Goal: Share content: Share content

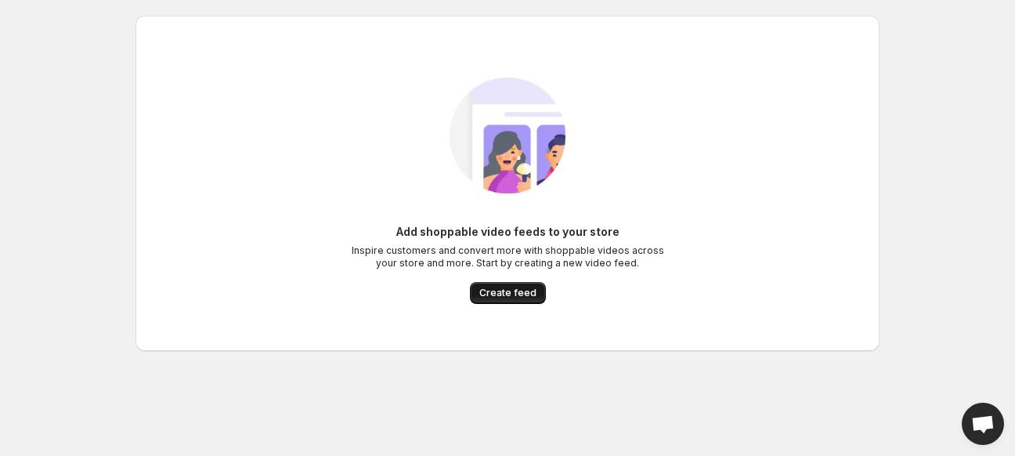
click at [505, 297] on span "Create feed" at bounding box center [507, 293] width 57 height 13
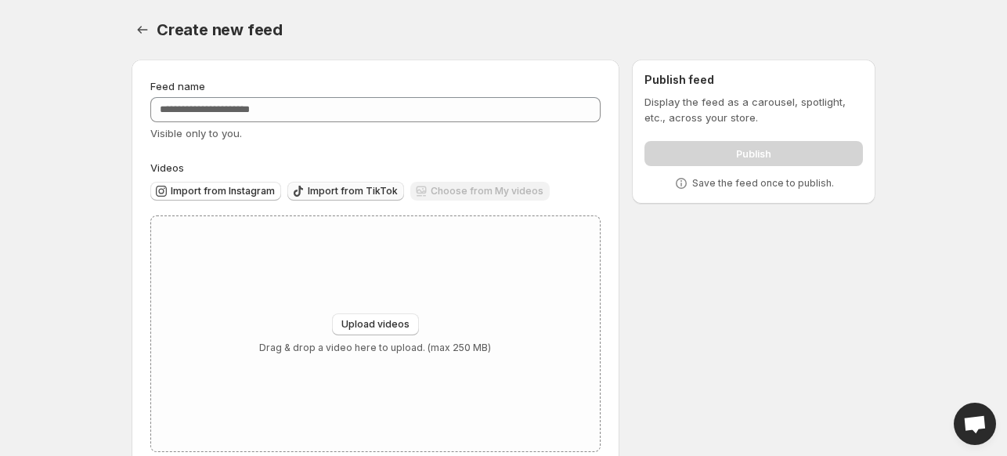
click at [351, 197] on span "Import from TikTok" at bounding box center [353, 191] width 90 height 13
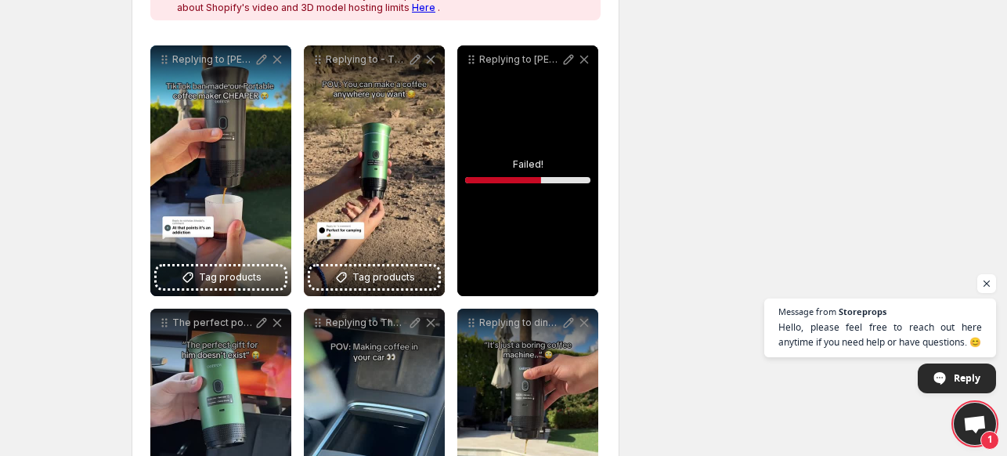
scroll to position [280, 0]
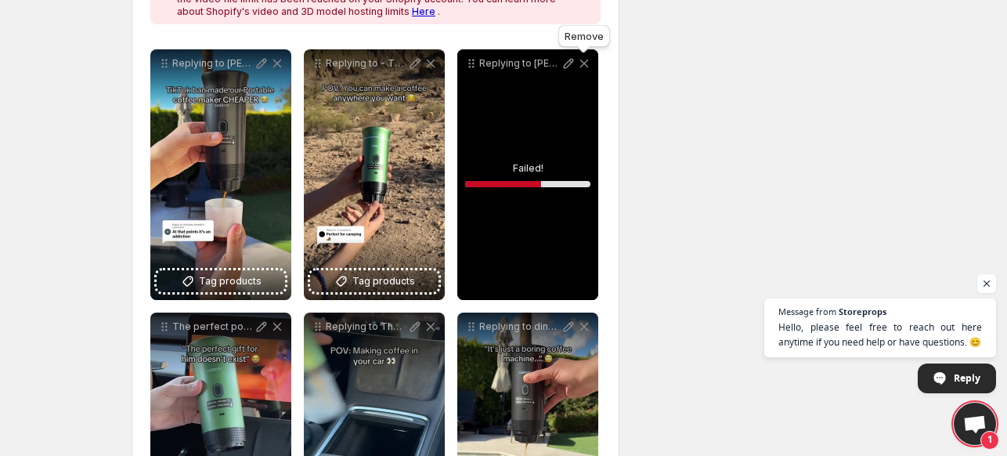
click at [581, 63] on icon at bounding box center [585, 64] width 16 height 16
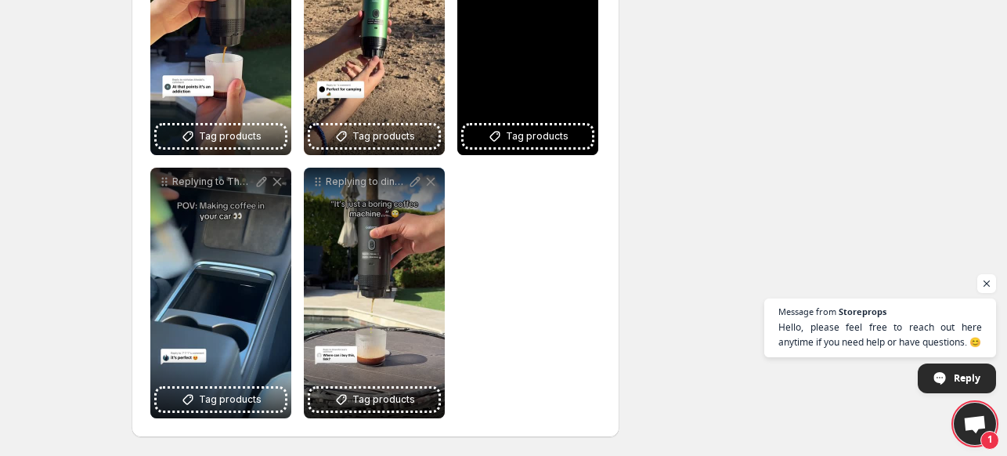
scroll to position [0, 0]
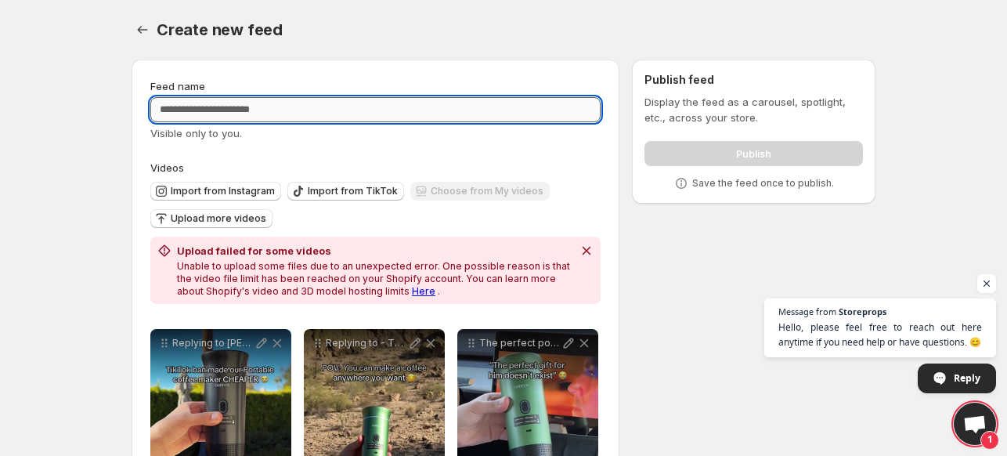
click at [422, 100] on input "Feed name" at bounding box center [375, 109] width 450 height 25
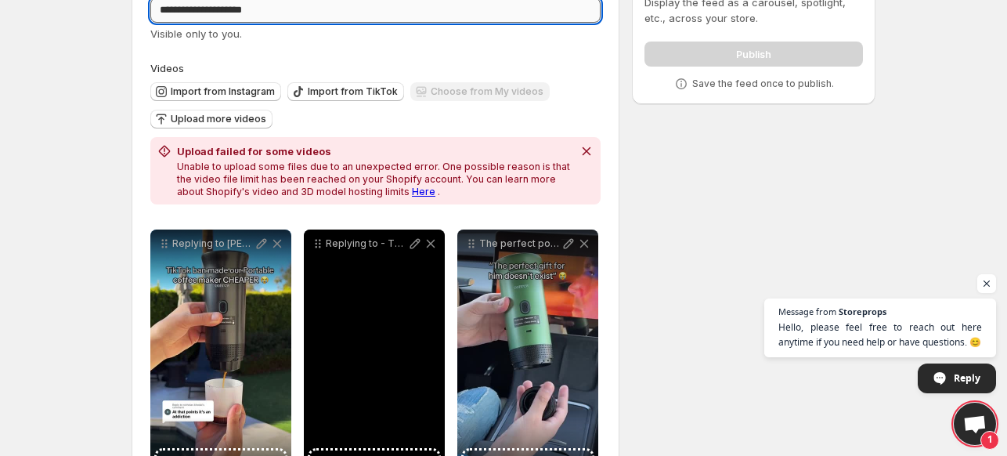
scroll to position [99, 0]
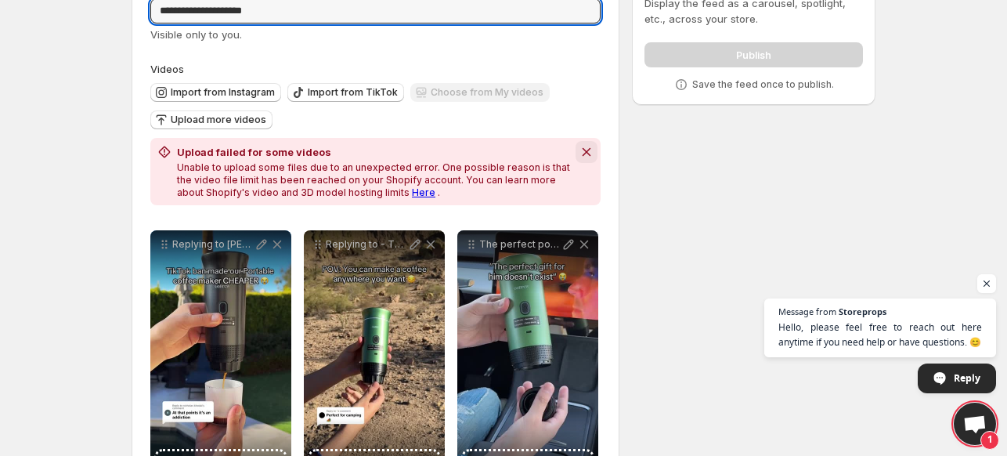
type input "**********"
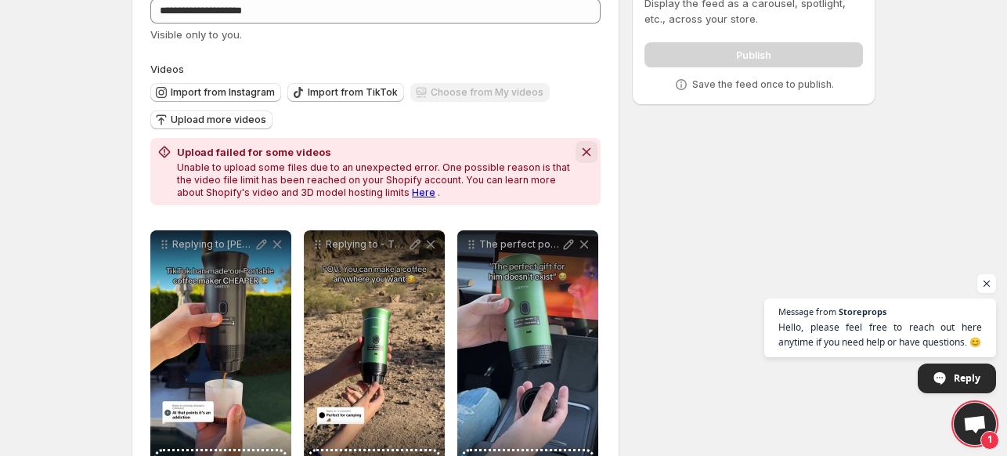
click at [585, 149] on icon "Dismiss notification" at bounding box center [587, 152] width 16 height 16
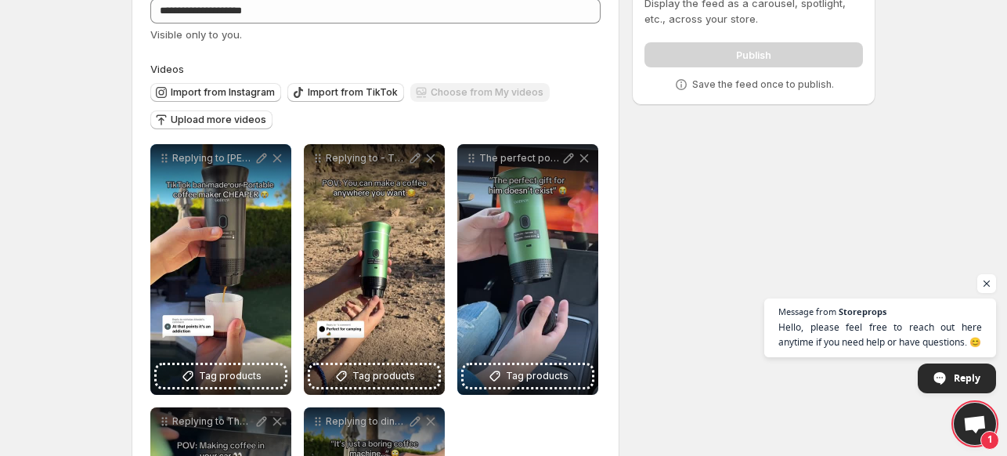
scroll to position [0, 0]
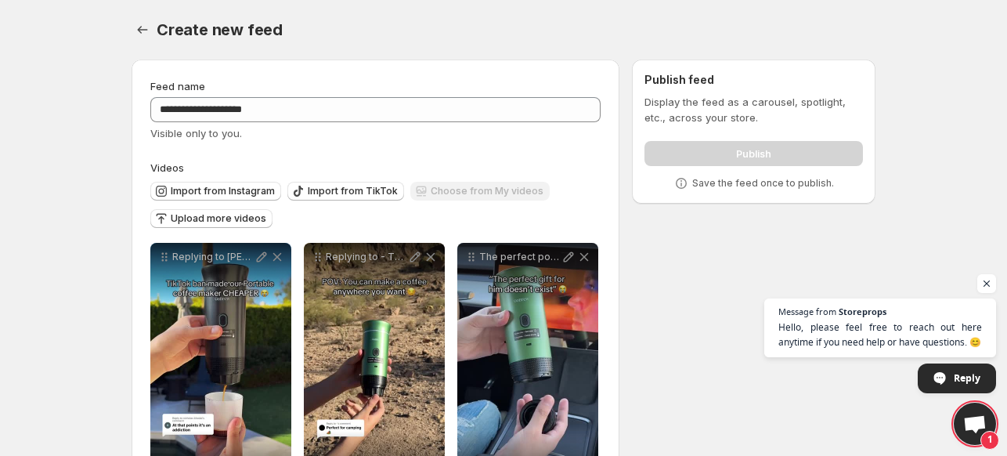
click at [667, 148] on div "Publish" at bounding box center [754, 150] width 219 height 31
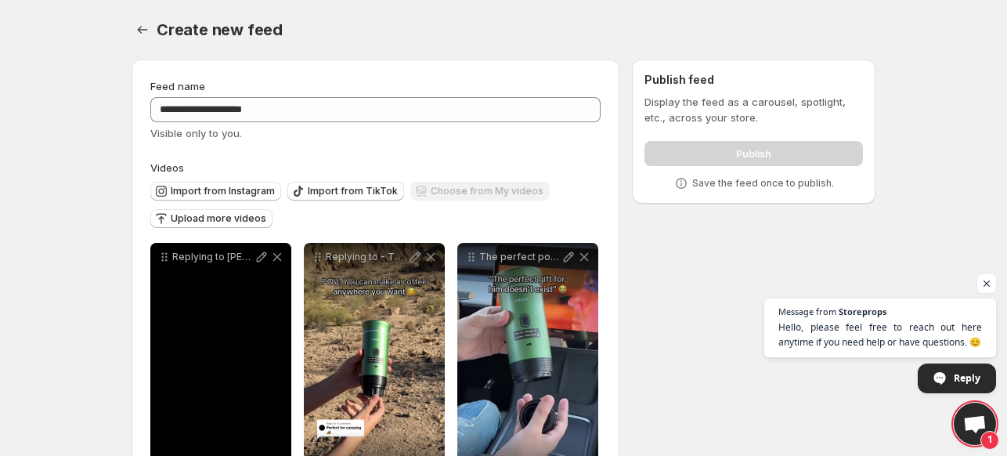
scroll to position [338, 0]
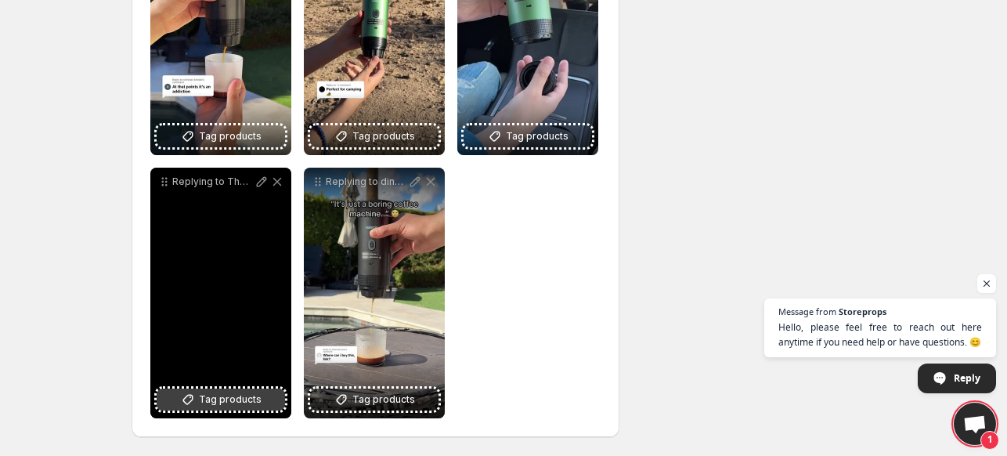
click at [224, 391] on button "Tag products" at bounding box center [221, 400] width 128 height 22
click at [221, 237] on div "Replying to The perfect gift for a coffee lover fyp espressocoffeecoffeetiktokp…" at bounding box center [220, 293] width 141 height 251
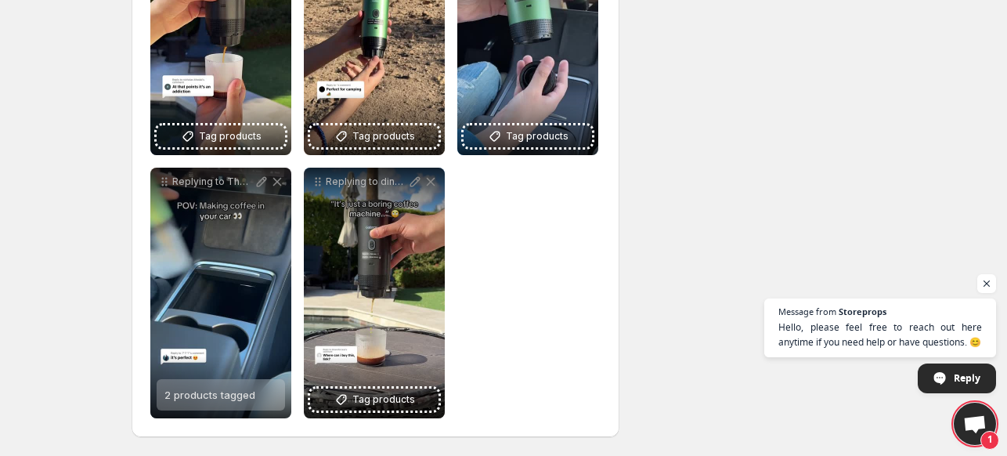
scroll to position [0, 0]
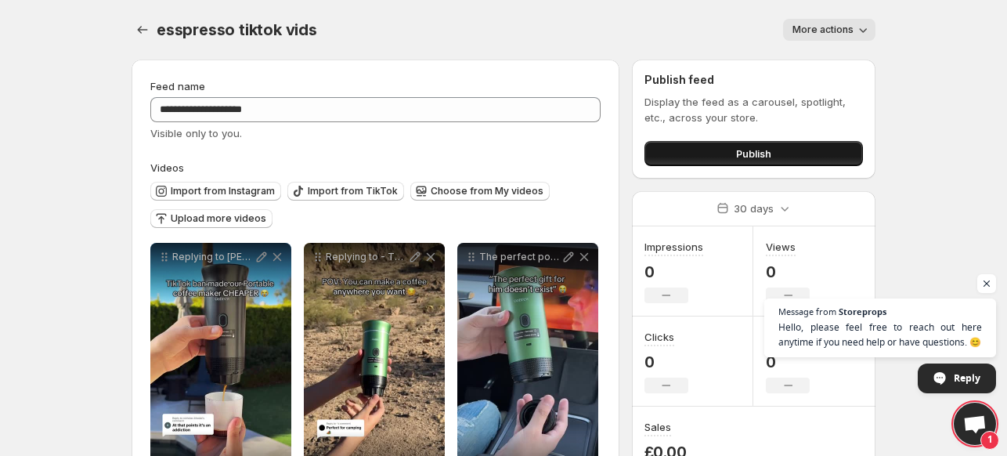
click at [692, 156] on button "Publish" at bounding box center [754, 153] width 219 height 25
